Goal: Find specific page/section: Find specific page/section

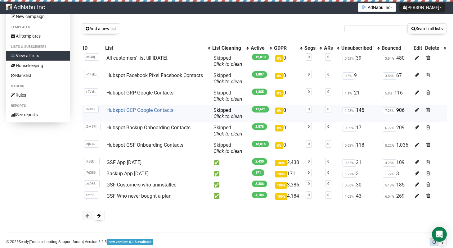
scroll to position [40, 0]
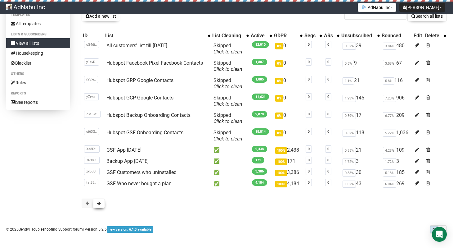
click at [101, 201] on button at bounding box center [99, 202] width 12 height 9
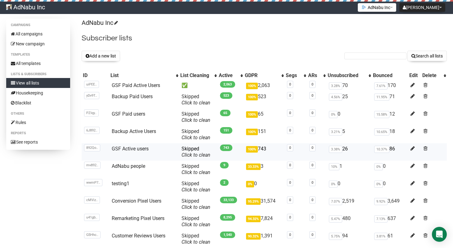
scroll to position [58, 0]
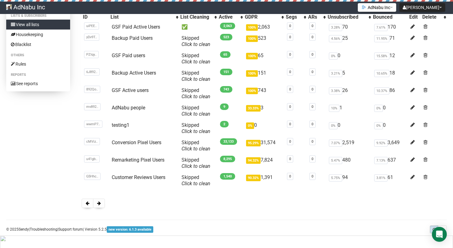
drag, startPoint x: 79, startPoint y: 132, endPoint x: 437, endPoint y: 151, distance: 358.9
click at [87, 206] on button at bounding box center [88, 202] width 12 height 9
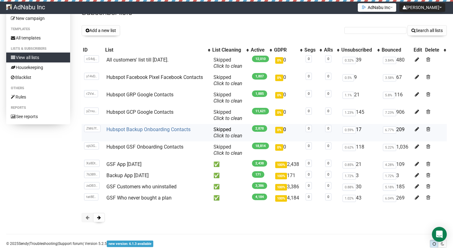
scroll to position [25, 0]
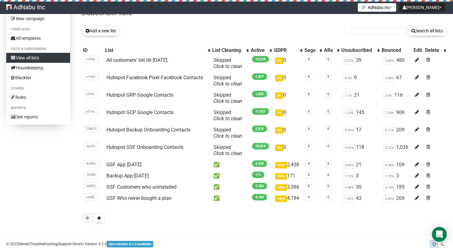
click at [90, 217] on button at bounding box center [88, 217] width 12 height 9
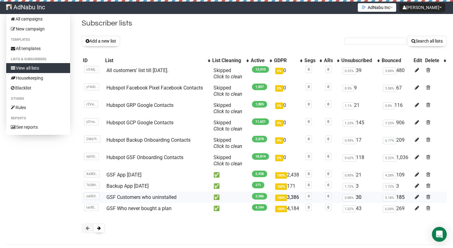
scroll to position [14, 0]
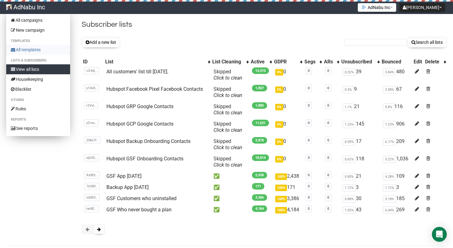
click at [40, 48] on link "All templates" at bounding box center [38, 50] width 64 height 10
